Goal: Task Accomplishment & Management: Complete application form

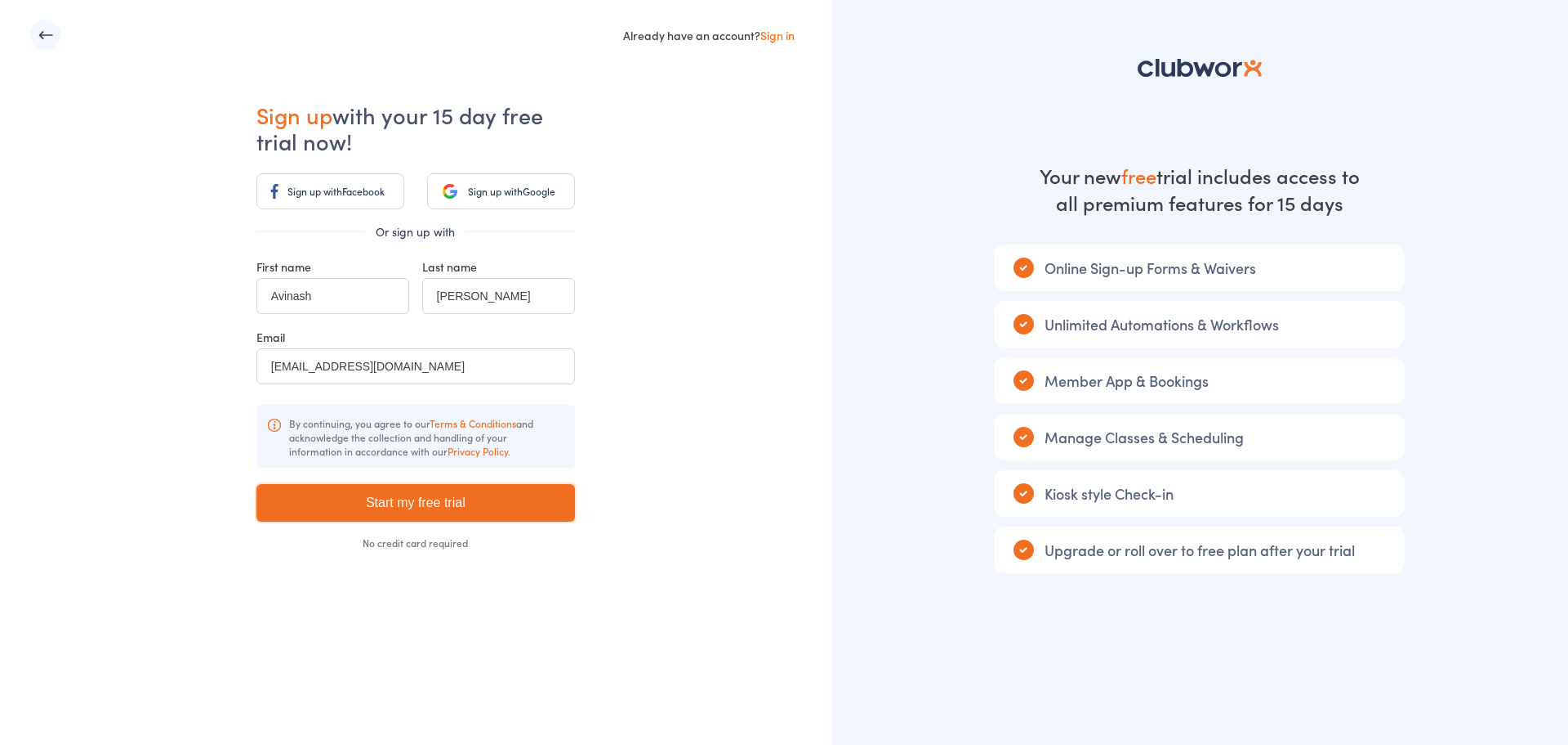
click at [464, 509] on input "Start my free trial" at bounding box center [416, 502] width 319 height 37
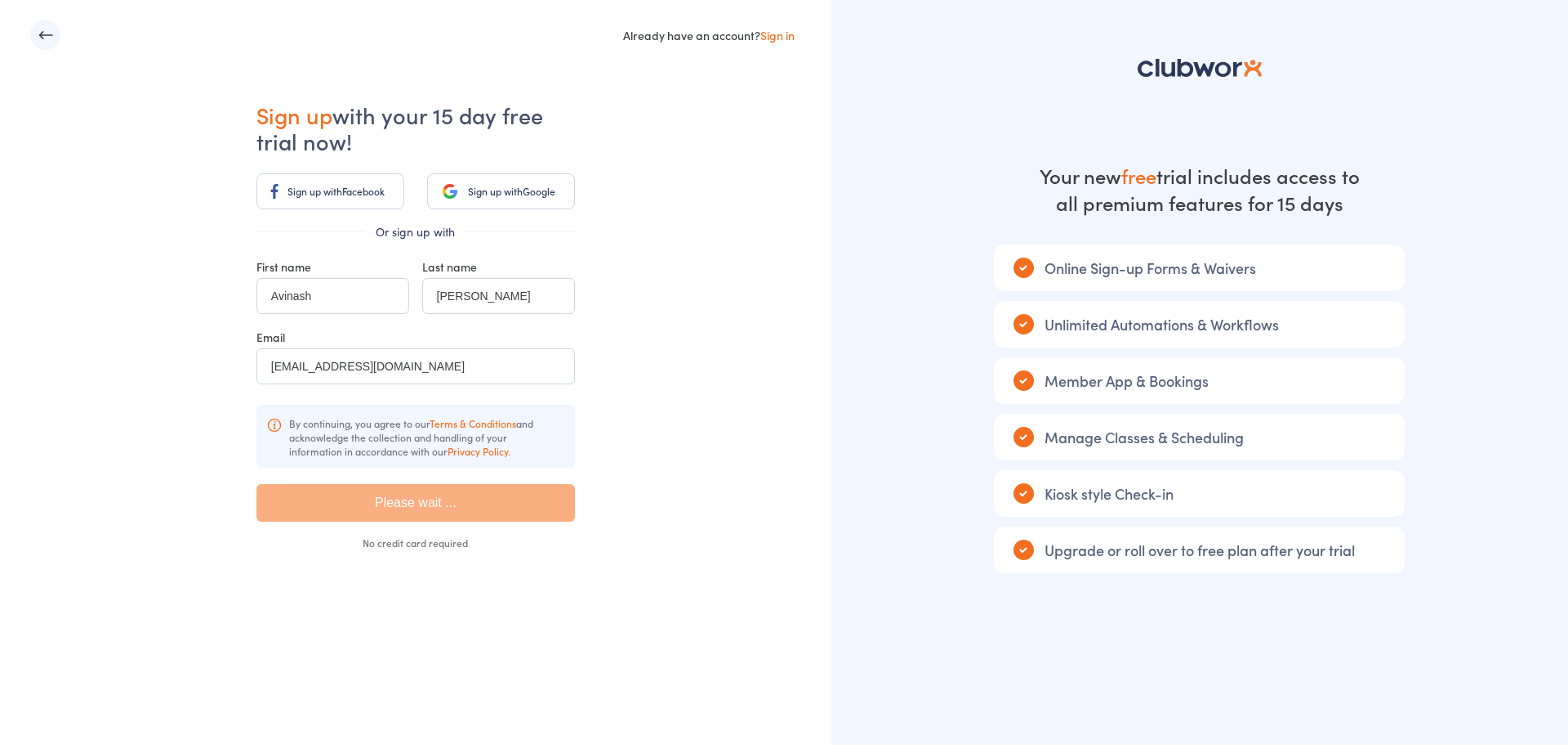
type input "Please wait ..."
